Goal: Find specific page/section: Find specific page/section

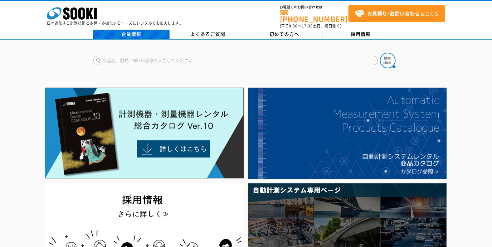
click at [138, 30] on link "企業情報" at bounding box center [131, 34] width 76 height 9
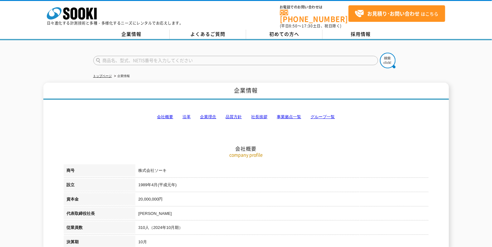
click at [280, 114] on link "事業拠点一覧" at bounding box center [289, 116] width 24 height 5
click at [317, 114] on link "グループ一覧" at bounding box center [323, 116] width 24 height 5
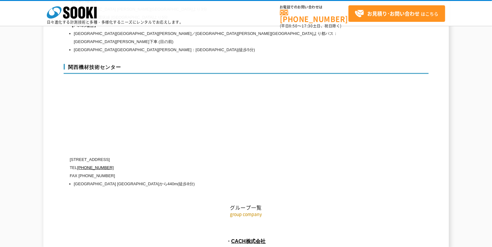
scroll to position [2837, 0]
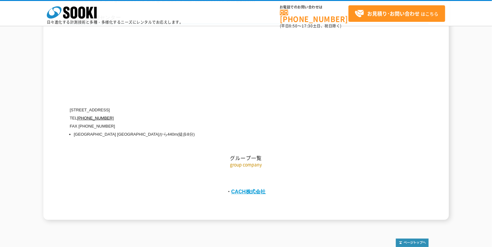
click at [238, 189] on link "CACH株式会社" at bounding box center [248, 192] width 35 height 6
